Goal: Browse casually

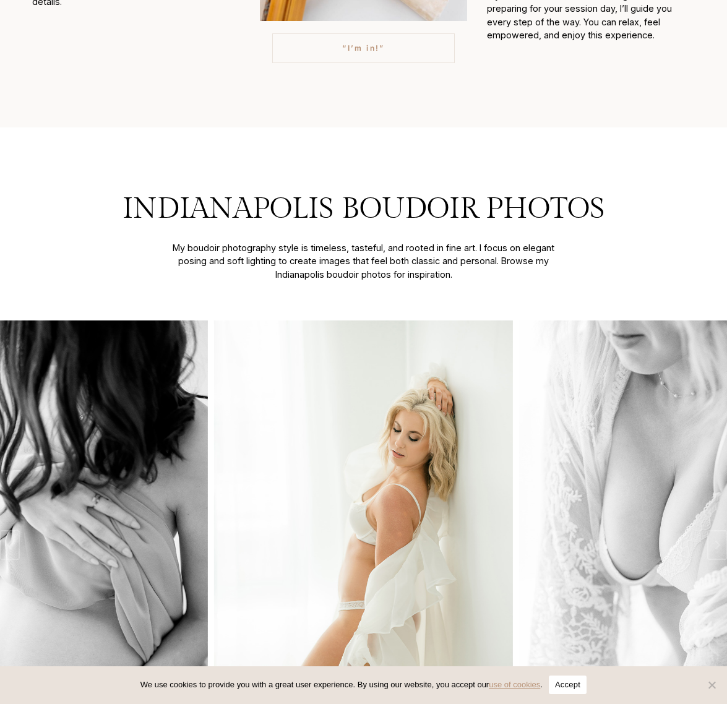
scroll to position [1671, 0]
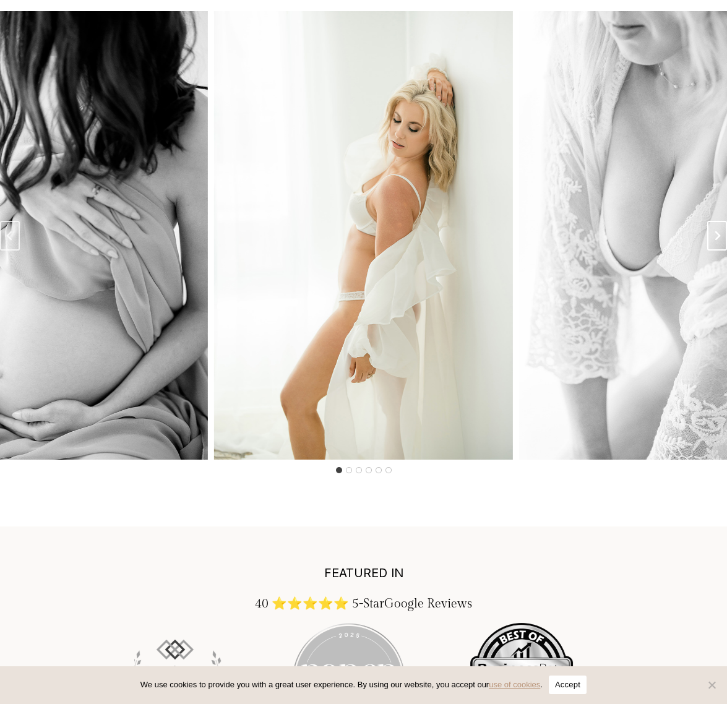
click at [718, 241] on icon "Next slide" at bounding box center [717, 236] width 10 height 10
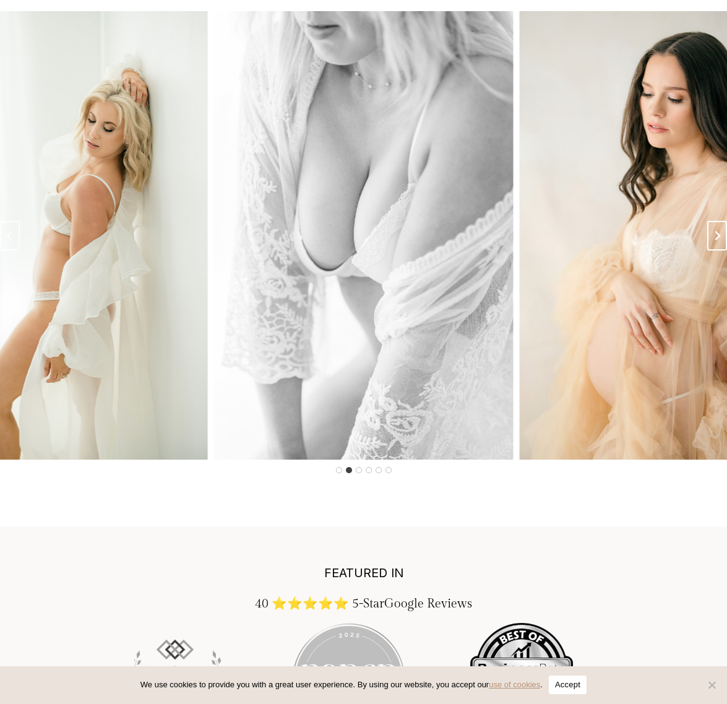
click at [718, 241] on icon "Next slide" at bounding box center [717, 236] width 10 height 10
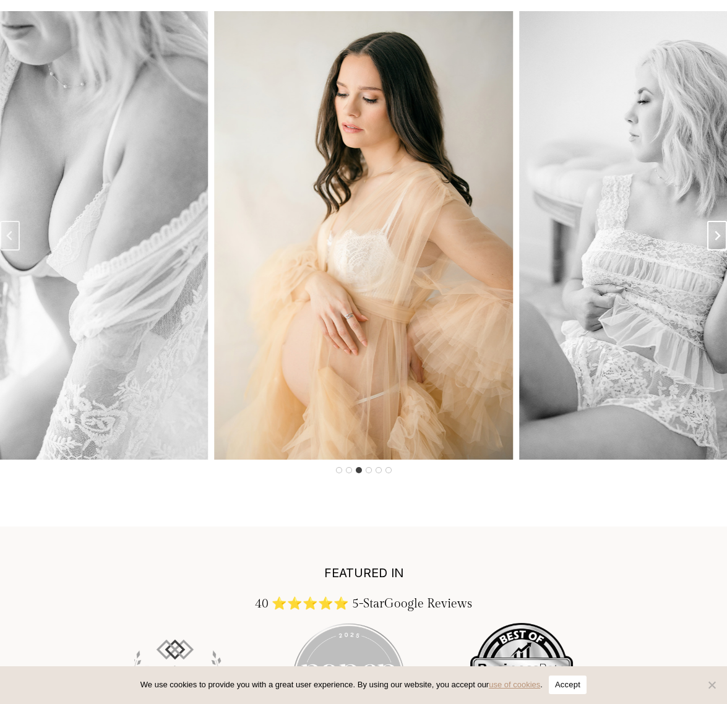
click at [718, 241] on icon "Next slide" at bounding box center [717, 236] width 10 height 10
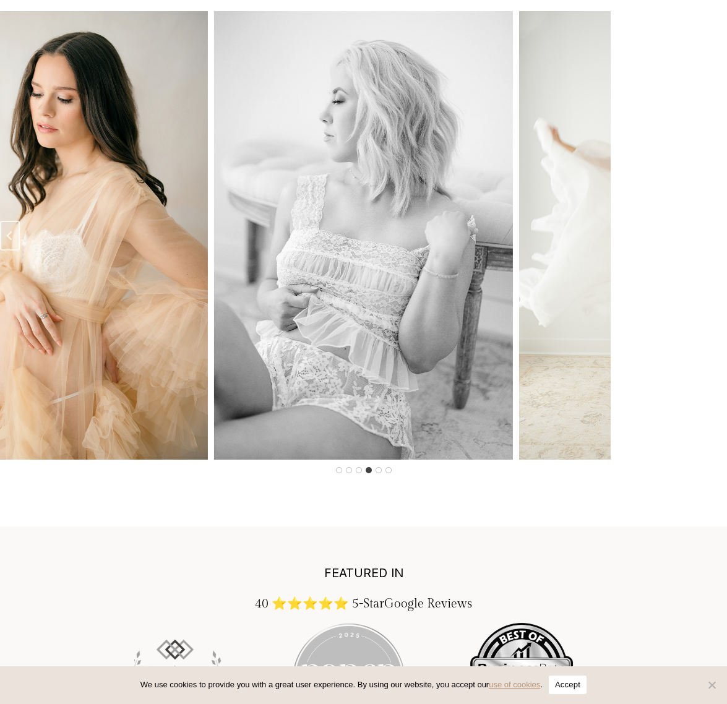
click at [718, 241] on icon "Next slide" at bounding box center [717, 236] width 10 height 10
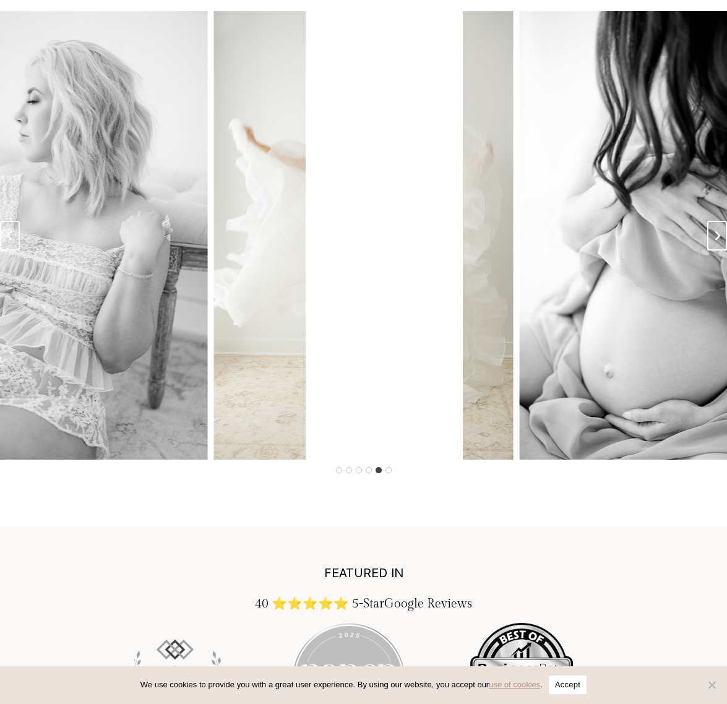
click at [718, 241] on icon "Next slide" at bounding box center [717, 236] width 10 height 10
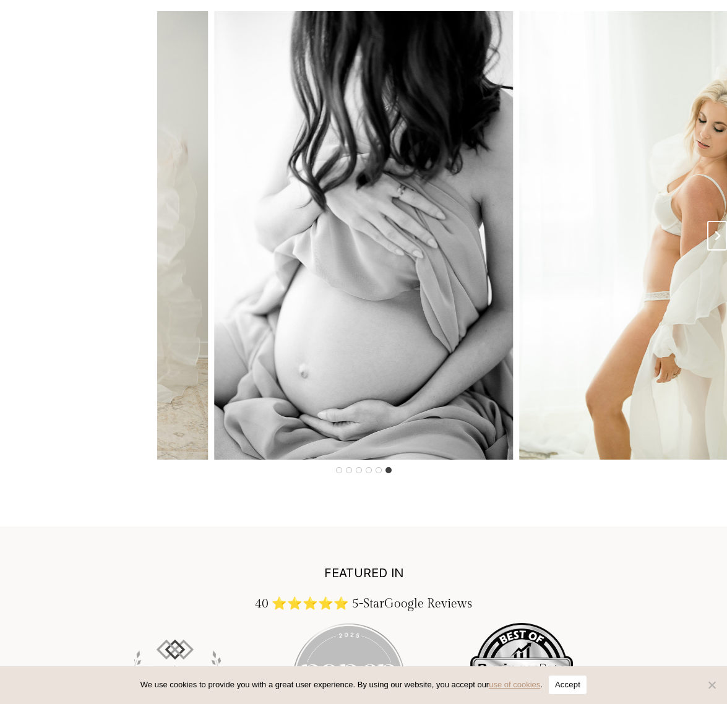
click at [718, 241] on icon "Next slide" at bounding box center [717, 236] width 10 height 10
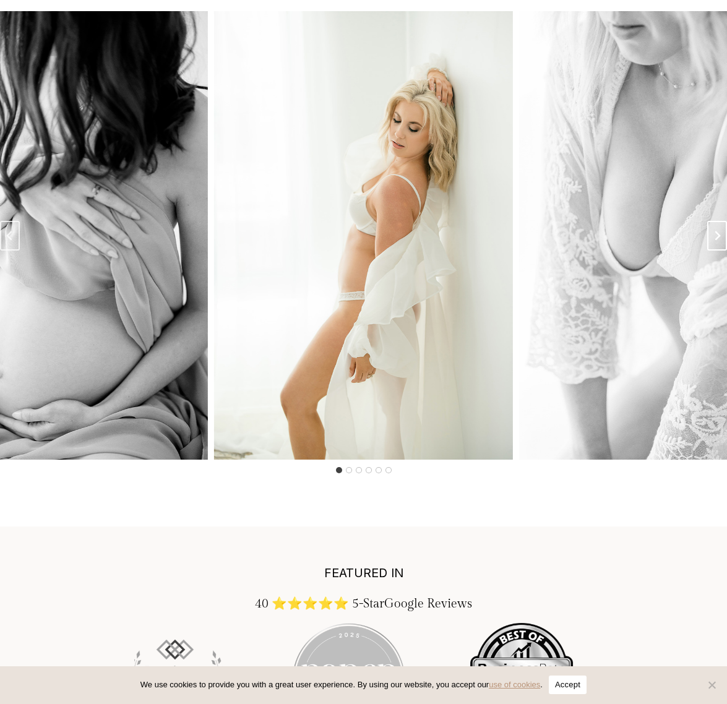
click at [718, 241] on icon "Next slide" at bounding box center [717, 236] width 10 height 10
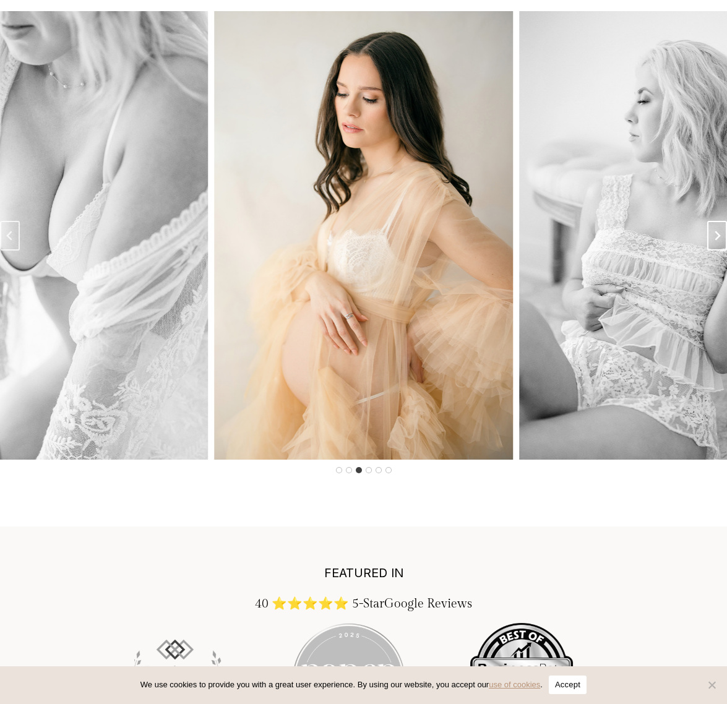
click at [718, 241] on icon "Next slide" at bounding box center [717, 236] width 10 height 10
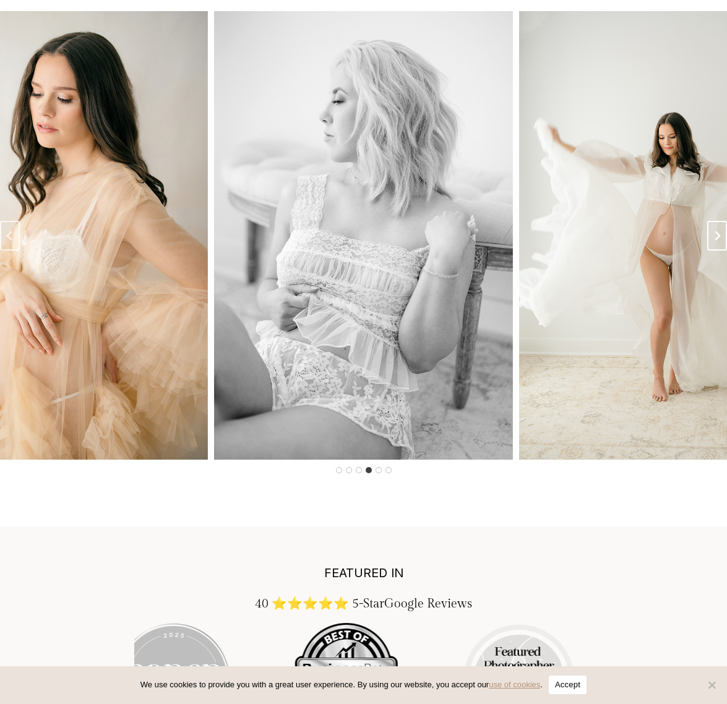
click at [718, 241] on icon "Next slide" at bounding box center [717, 236] width 10 height 10
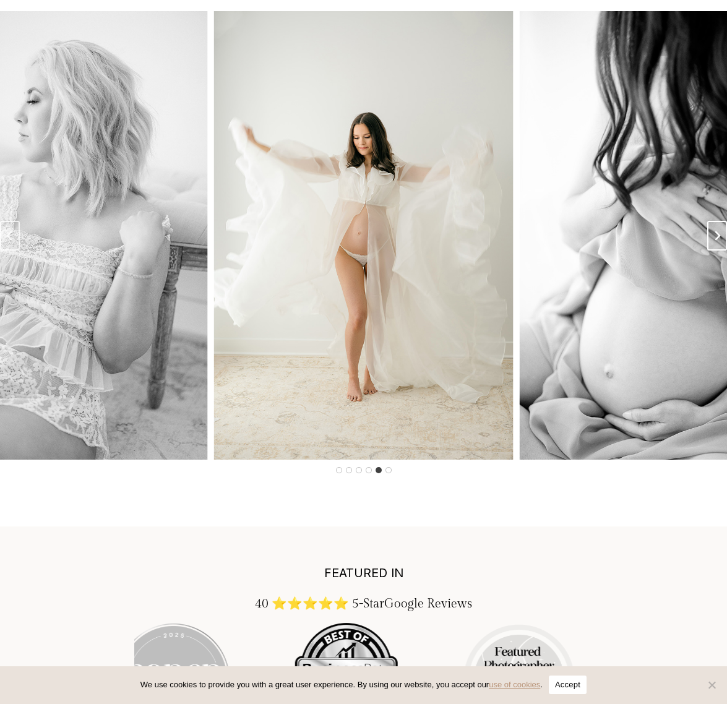
click at [718, 241] on icon "Next slide" at bounding box center [717, 236] width 10 height 10
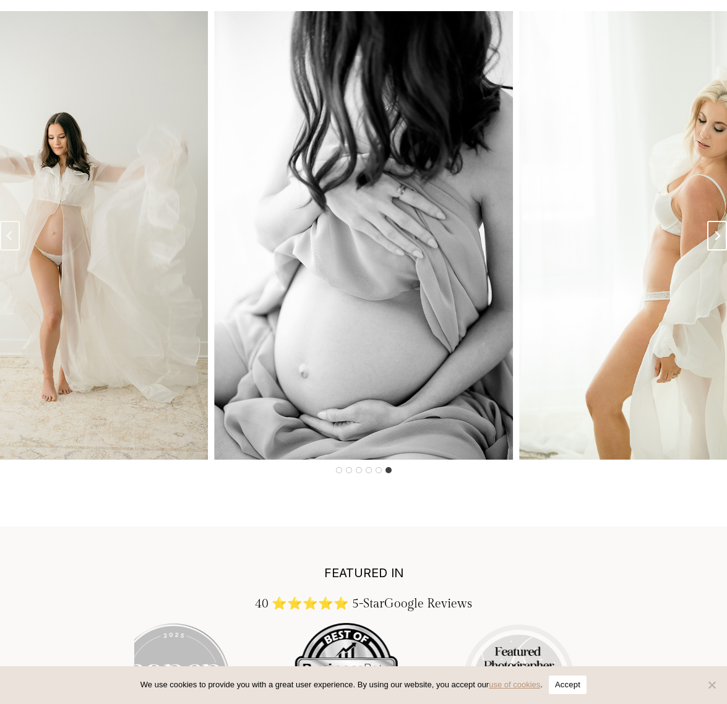
click at [718, 241] on icon "Next slide" at bounding box center [717, 236] width 10 height 10
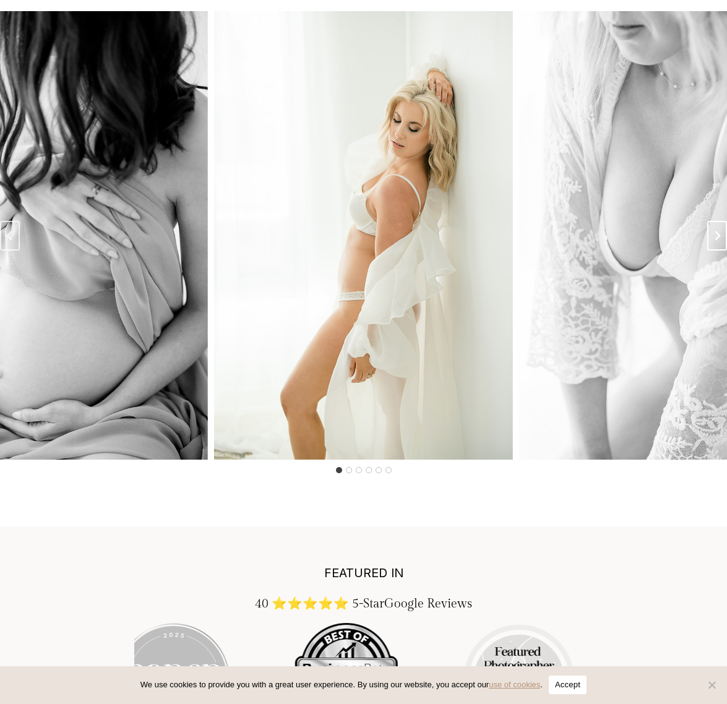
click at [718, 241] on icon "Next slide" at bounding box center [717, 236] width 10 height 10
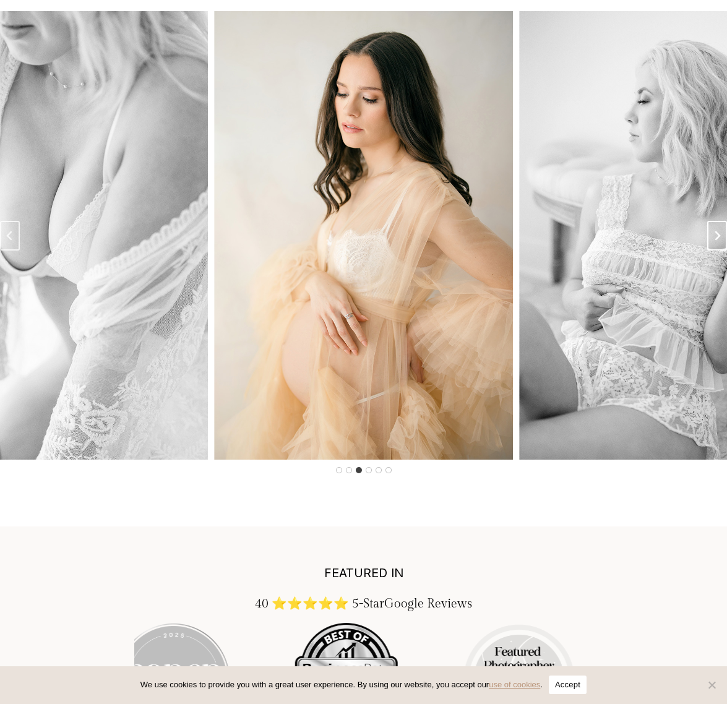
click at [718, 241] on icon "Next slide" at bounding box center [717, 236] width 10 height 10
